Goal: Task Accomplishment & Management: Complete application form

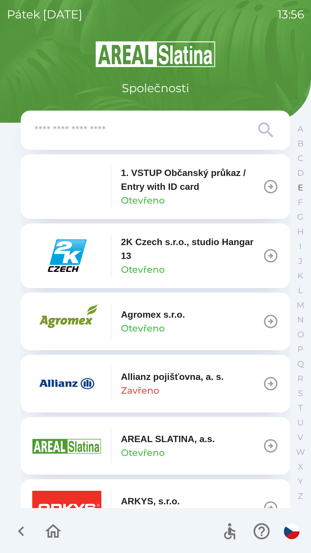
click at [298, 188] on p "E" at bounding box center [300, 188] width 5 height 10
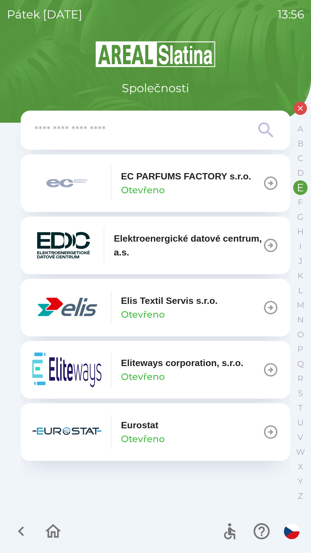
click at [164, 125] on input "text" at bounding box center [144, 130] width 219 height 16
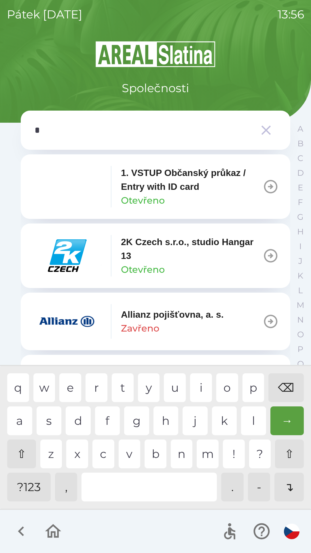
click at [181, 448] on div "n" at bounding box center [182, 454] width 22 height 29
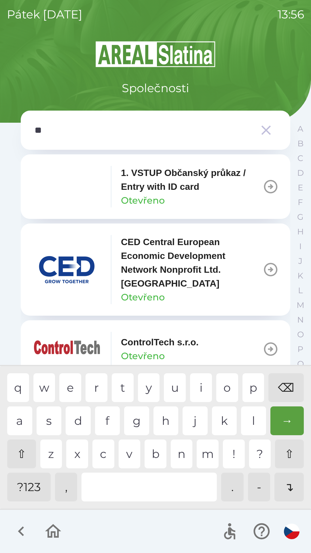
click at [128, 382] on div "t" at bounding box center [123, 387] width 22 height 29
type input "***"
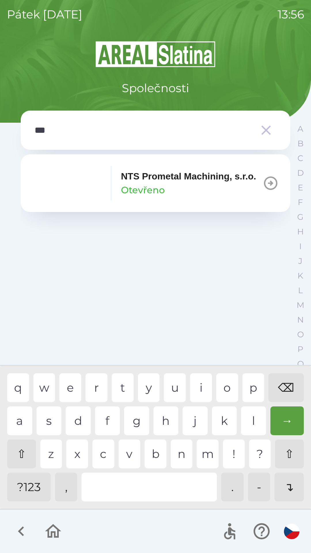
click at [199, 182] on p "NTS Prometal Machining, s.r.o." at bounding box center [188, 176] width 135 height 14
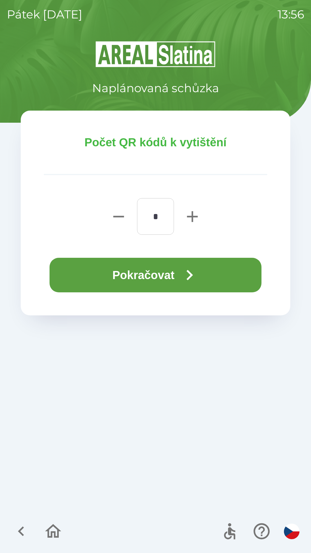
click at [186, 217] on icon "button" at bounding box center [192, 216] width 18 height 18
type input "*"
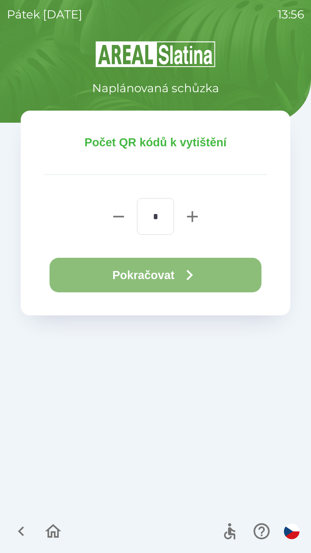
click at [134, 272] on button "Pokračovat" at bounding box center [156, 275] width 212 height 35
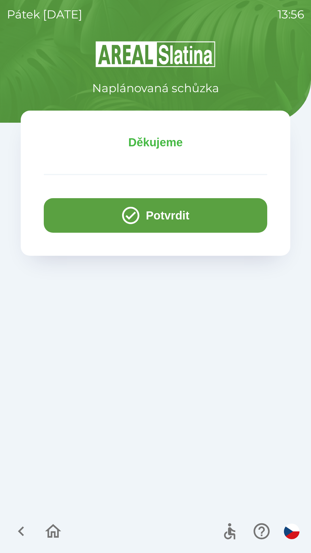
click at [76, 212] on button "Potvrdit" at bounding box center [156, 215] width 224 height 35
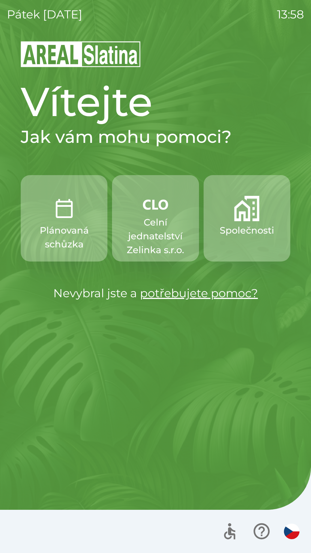
click at [246, 213] on img "button" at bounding box center [246, 208] width 25 height 25
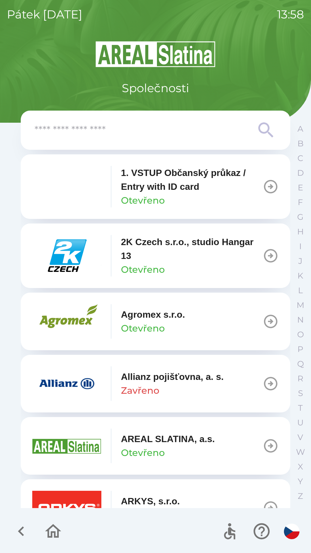
click at [156, 130] on input "text" at bounding box center [144, 130] width 219 height 16
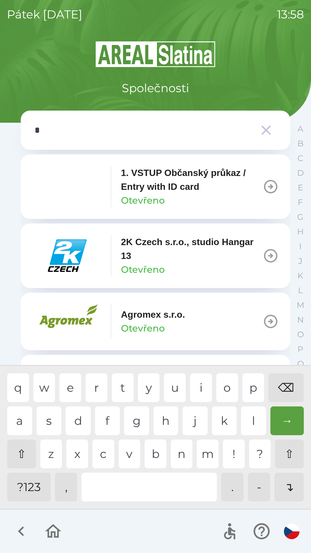
click at [227, 392] on div "o" at bounding box center [227, 387] width 22 height 29
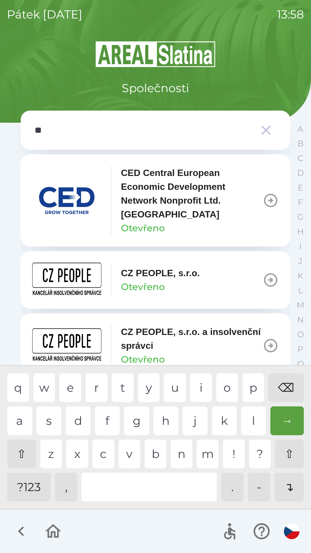
click at [251, 386] on div "p" at bounding box center [254, 387] width 22 height 29
type input "***"
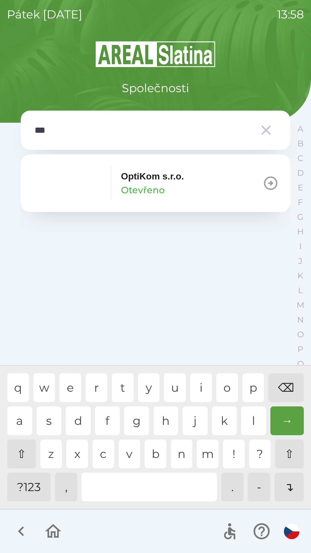
click at [174, 183] on div "OptiKom s.r.o. Otevřeno" at bounding box center [152, 183] width 63 height 28
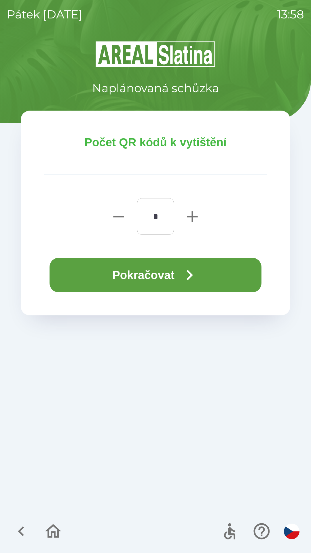
click at [223, 271] on button "Pokračovat" at bounding box center [156, 275] width 212 height 35
